Goal: Information Seeking & Learning: Compare options

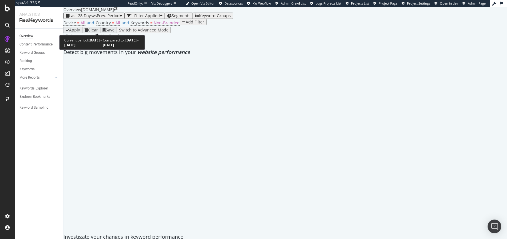
click at [112, 18] on span "vs Prev. Period" at bounding box center [106, 15] width 27 height 5
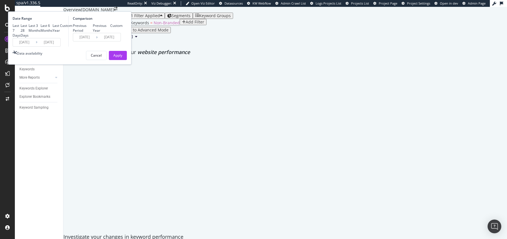
click at [93, 28] on div "Previous Year" at bounding box center [93, 28] width 0 height 0
type input "[DATE]"
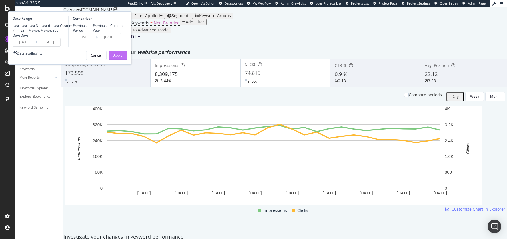
click at [122, 58] on div "Apply" at bounding box center [117, 55] width 9 height 5
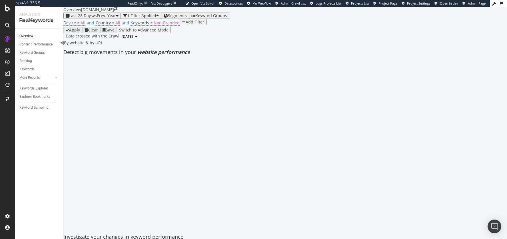
click at [187, 18] on span "Segments" at bounding box center [177, 15] width 19 height 5
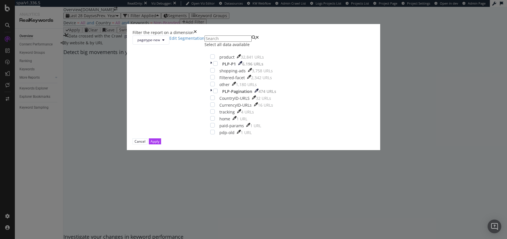
click at [175, 43] on div "Filter the report on a dimension pagetype-new Edit Segmentation Select all data…" at bounding box center [253, 119] width 507 height 239
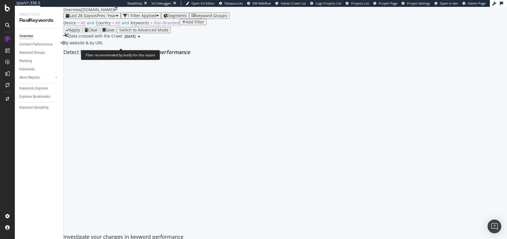
click at [162, 25] on span "Non-Branded" at bounding box center [167, 22] width 26 height 5
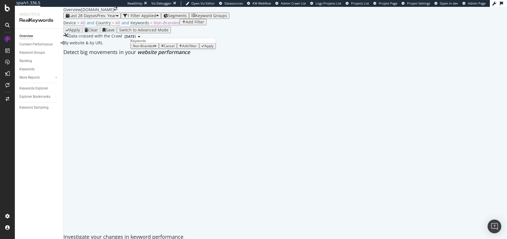
click at [152, 48] on div "Non-Branded" at bounding box center [145, 46] width 24 height 4
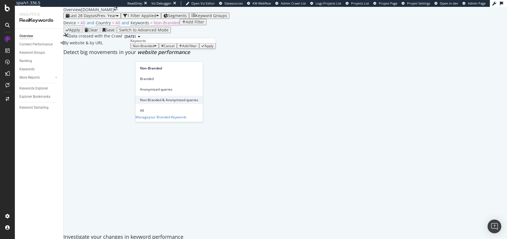
click at [152, 96] on div "Non-Branded & Anonymized queries" at bounding box center [168, 100] width 67 height 8
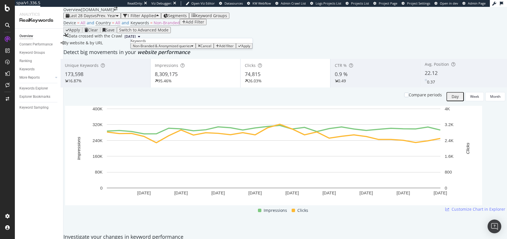
click at [241, 48] on div "Apply" at bounding box center [245, 46] width 9 height 4
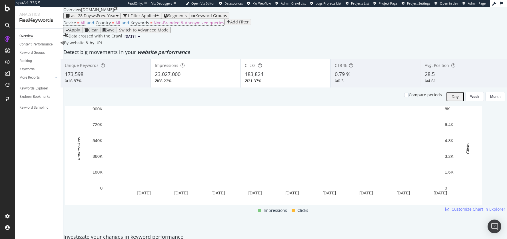
scroll to position [7, 0]
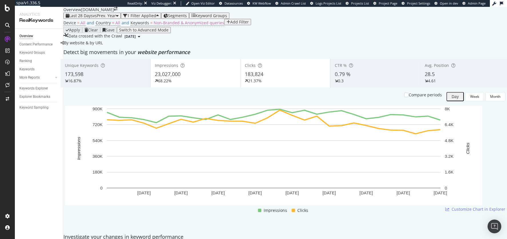
click at [201, 78] on div "23,027,000" at bounding box center [195, 74] width 81 height 7
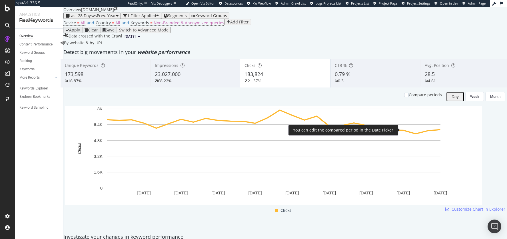
click at [410, 98] on div "Compare periods" at bounding box center [425, 95] width 33 height 6
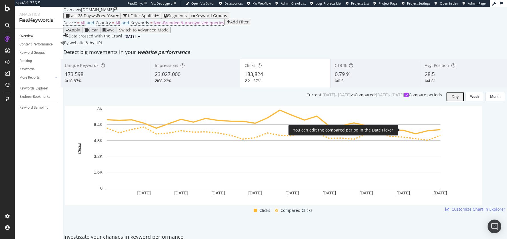
click at [410, 98] on div "Compare periods" at bounding box center [425, 95] width 33 height 6
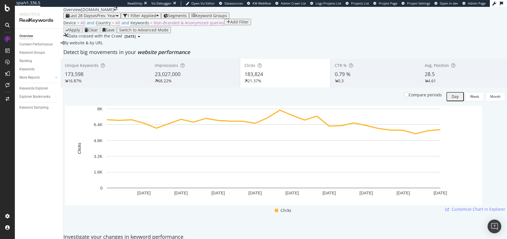
click at [369, 33] on div "Apply Clear Save Switch to Advanced Mode" at bounding box center [284, 30] width 443 height 6
